Goal: Check status: Check status

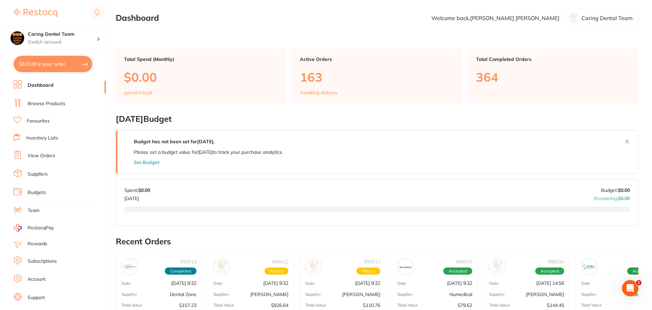
click at [47, 152] on li "View Orders" at bounding box center [60, 156] width 92 height 10
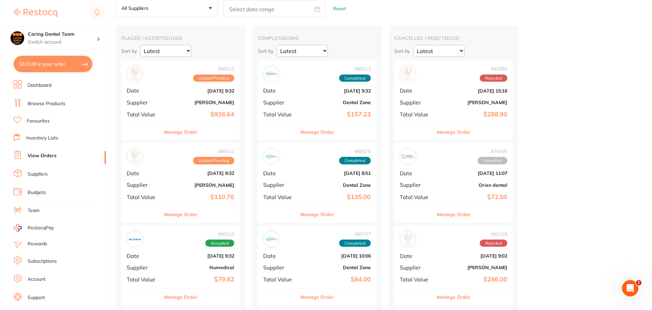
scroll to position [68, 0]
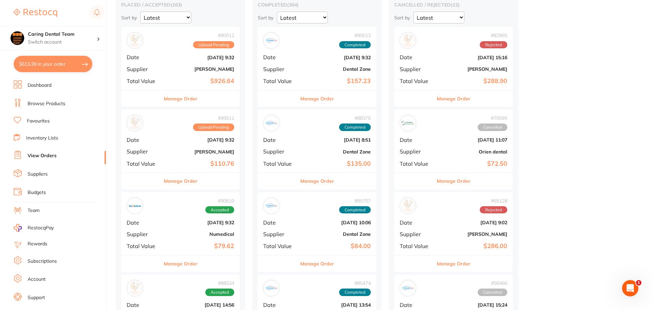
click at [167, 72] on b "[PERSON_NAME]" at bounding box center [200, 68] width 68 height 5
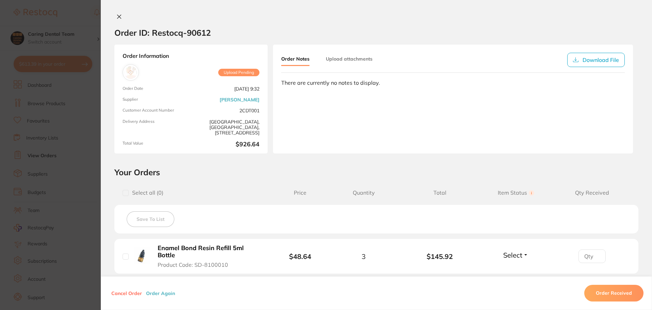
click at [118, 16] on icon at bounding box center [120, 17] width 4 height 4
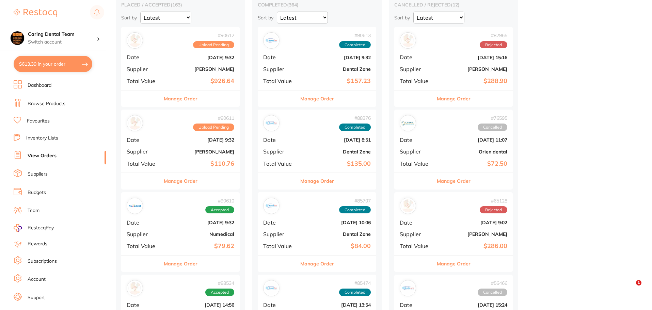
click at [187, 133] on div "# 90611 Upload Pending Date [DATE] 9:32 Supplier [PERSON_NAME] Total Value $110…" at bounding box center [180, 141] width 119 height 63
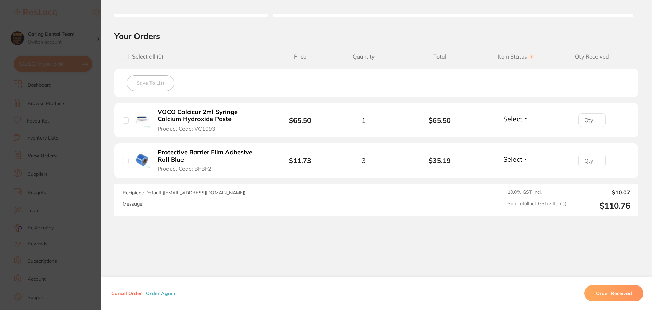
click at [69, 93] on section "Order ID: Restocq- 90611 Order Information Upload Pending Order Date [DATE] 9:3…" at bounding box center [326, 155] width 652 height 310
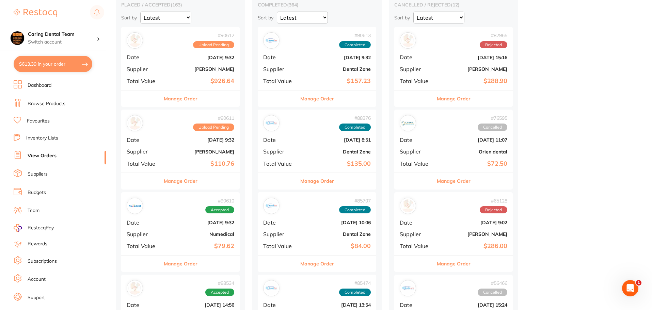
click at [170, 140] on b "[DATE] 9:32" at bounding box center [200, 139] width 68 height 5
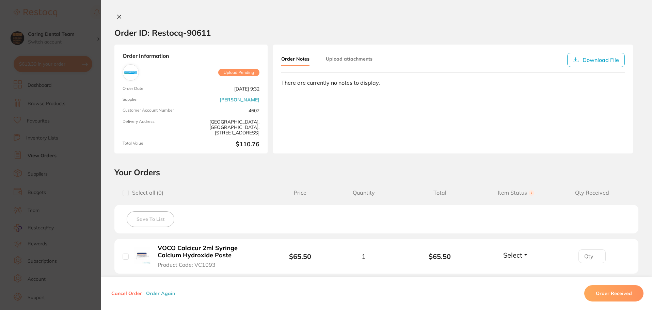
drag, startPoint x: 113, startPoint y: 19, endPoint x: 118, endPoint y: 18, distance: 4.4
click at [114, 18] on button at bounding box center [119, 17] width 10 height 7
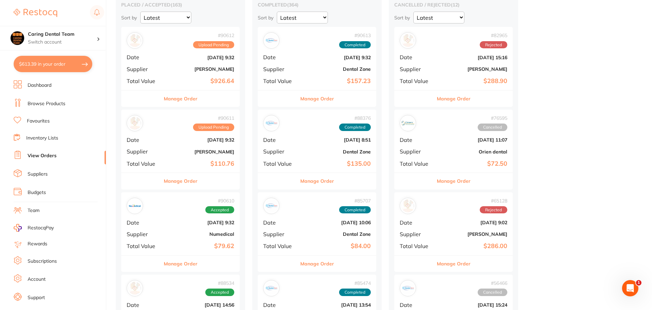
click at [172, 72] on div "# 90612 Upload Pending Date [DATE] 9:32 Supplier [PERSON_NAME] Total Value $926…" at bounding box center [180, 58] width 119 height 63
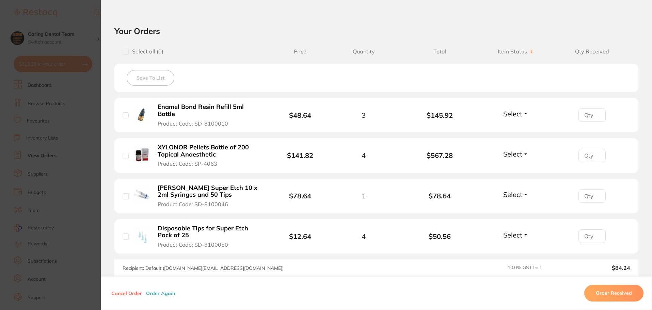
scroll to position [170, 0]
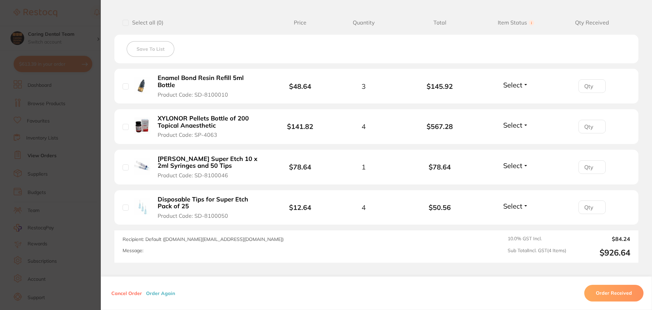
click at [78, 28] on section "Order ID: Restocq- 90612 Order Information Upload Pending Order Date [DATE] 9:3…" at bounding box center [326, 155] width 652 height 310
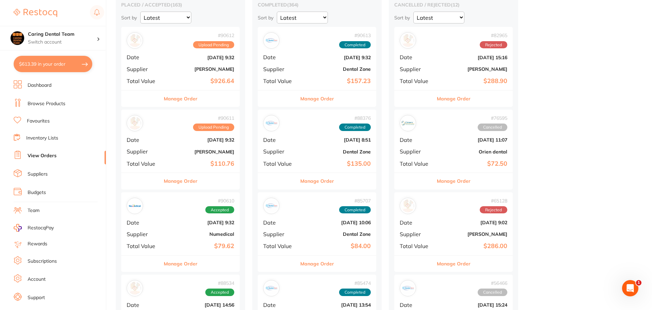
click at [154, 130] on div "# 90611 Upload Pending" at bounding box center [181, 123] width 108 height 16
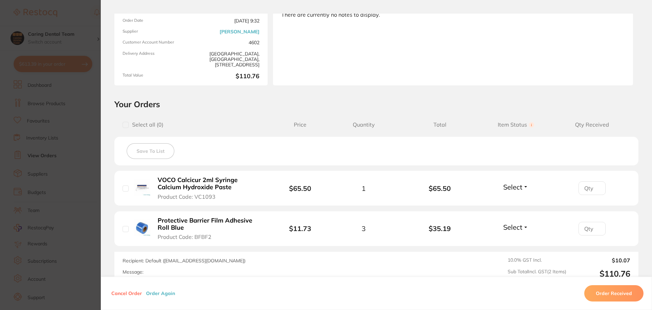
click at [83, 96] on section "Order ID: Restocq- 90611 Order Information Upload Pending Order Date [DATE] 9:3…" at bounding box center [326, 155] width 652 height 310
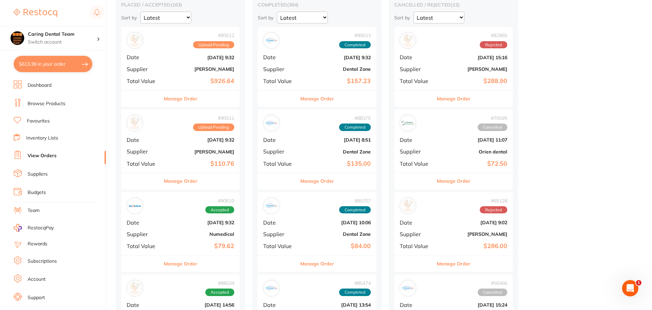
click at [167, 48] on div "# 90612 Upload Pending" at bounding box center [181, 40] width 108 height 16
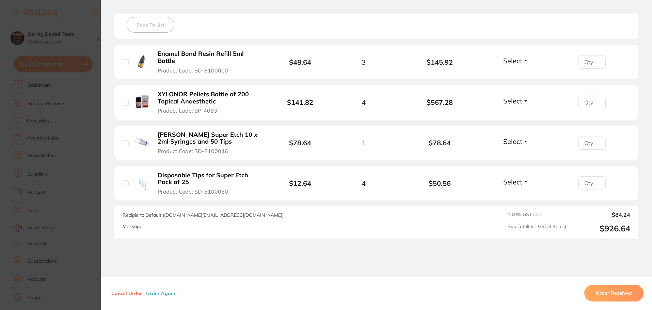
scroll to position [219, 0]
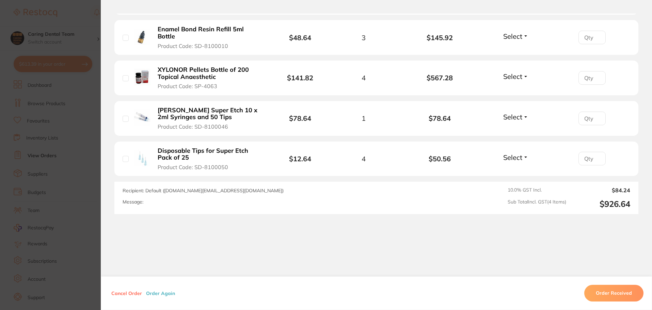
click at [57, 134] on section "Order ID: Restocq- 90612 Order Information Upload Pending Order Date [DATE] 23:…" at bounding box center [326, 155] width 652 height 310
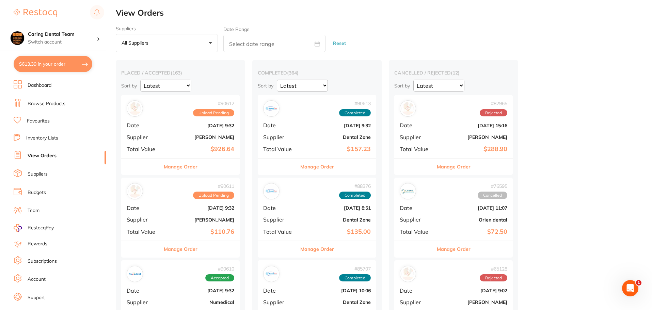
click at [178, 170] on button "Manage Order" at bounding box center [181, 167] width 34 height 16
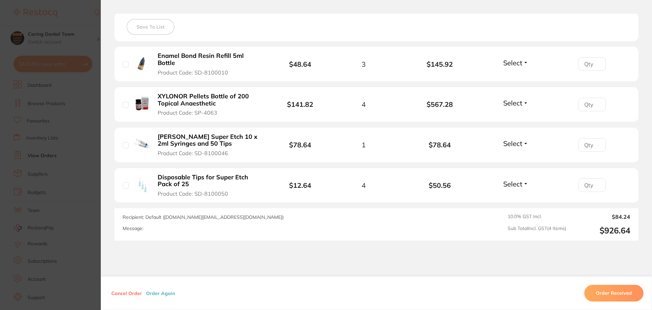
scroll to position [219, 0]
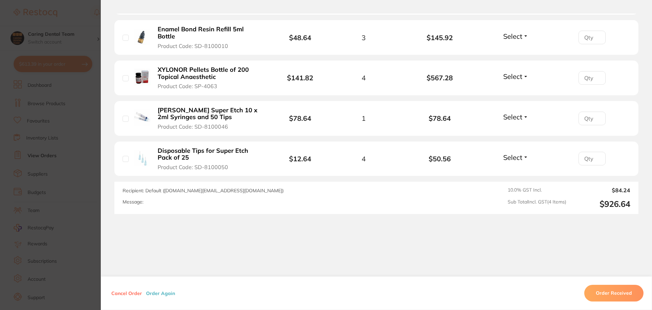
click at [132, 293] on button "Cancel Order" at bounding box center [126, 294] width 35 height 6
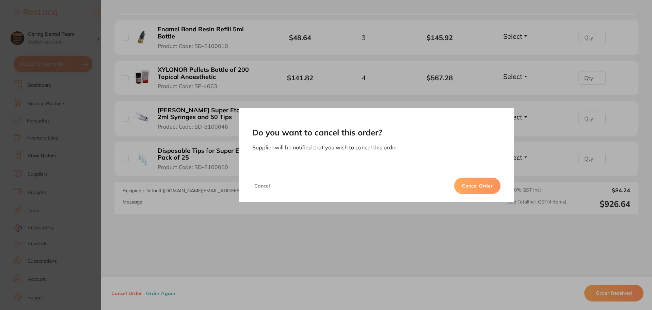
click at [475, 188] on button "Cancel Order" at bounding box center [477, 186] width 46 height 16
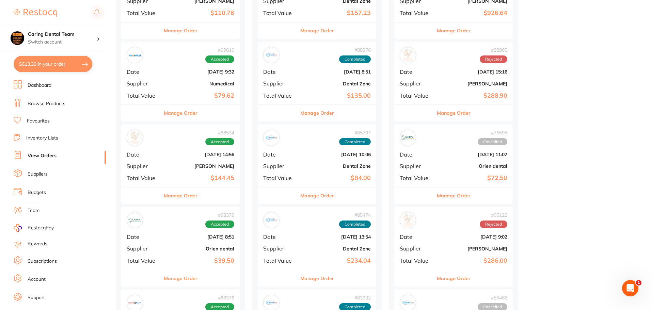
scroll to position [273, 0]
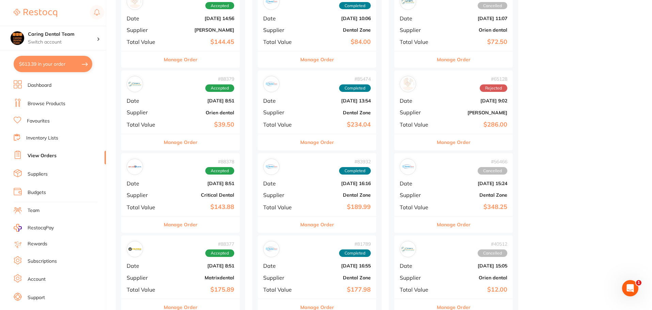
click at [442, 195] on b "Dental Zone" at bounding box center [473, 194] width 68 height 5
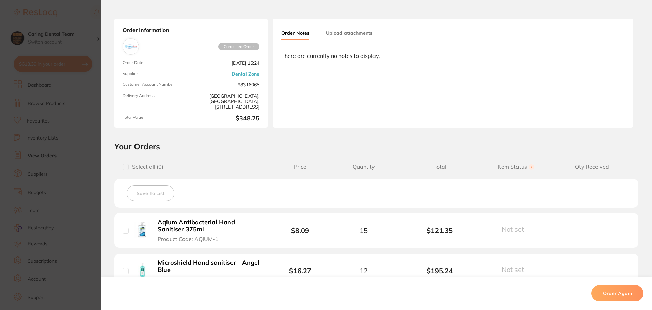
scroll to position [136, 0]
